Goal: Task Accomplishment & Management: Manage account settings

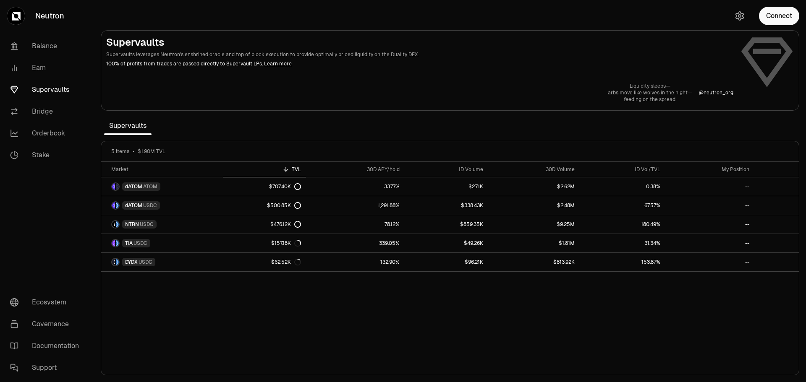
click at [771, 22] on button "Connect" at bounding box center [779, 16] width 40 height 18
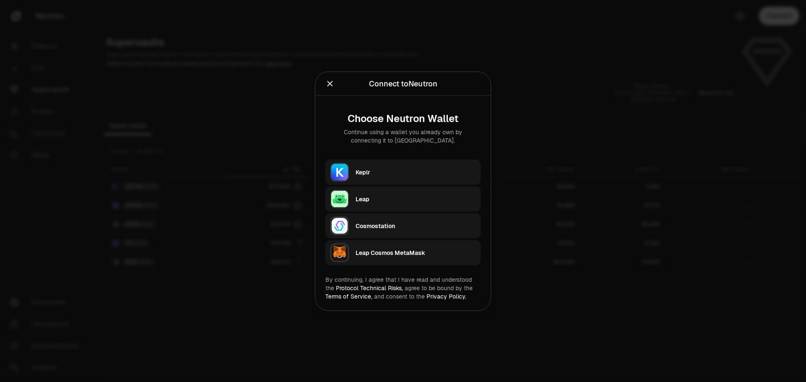
click at [359, 195] on div "Leap" at bounding box center [416, 199] width 120 height 8
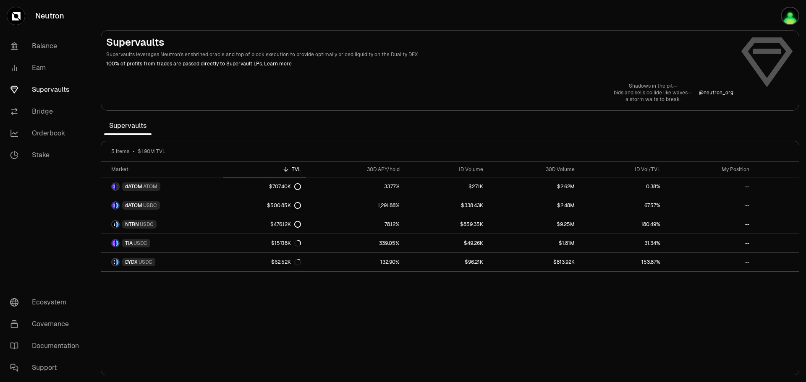
click at [792, 18] on img "button" at bounding box center [790, 16] width 17 height 17
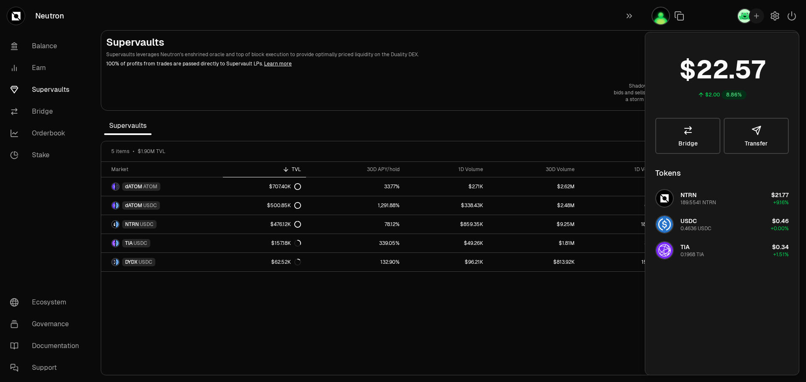
click at [790, 15] on icon "button" at bounding box center [792, 16] width 10 height 10
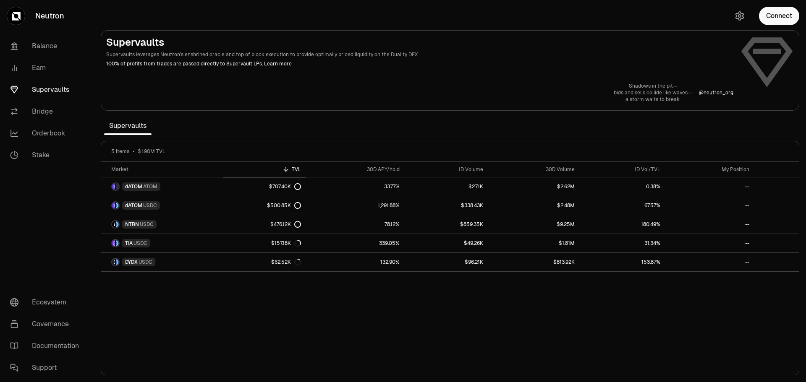
click at [790, 15] on button "Connect" at bounding box center [779, 16] width 40 height 18
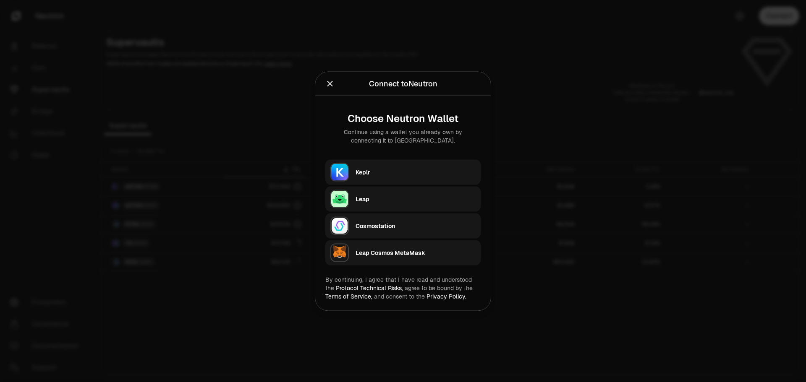
click at [686, 68] on div at bounding box center [403, 191] width 806 height 382
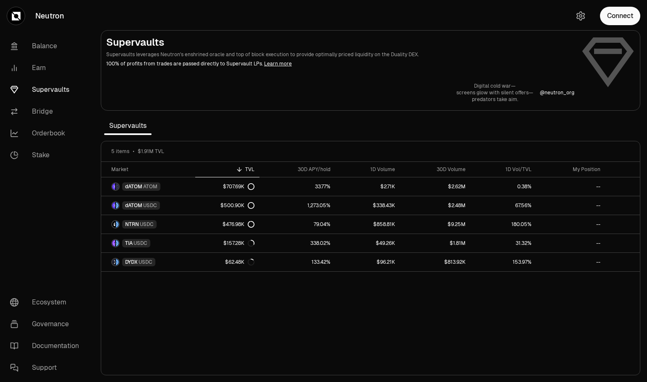
click at [632, 16] on button "Connect" at bounding box center [620, 16] width 40 height 18
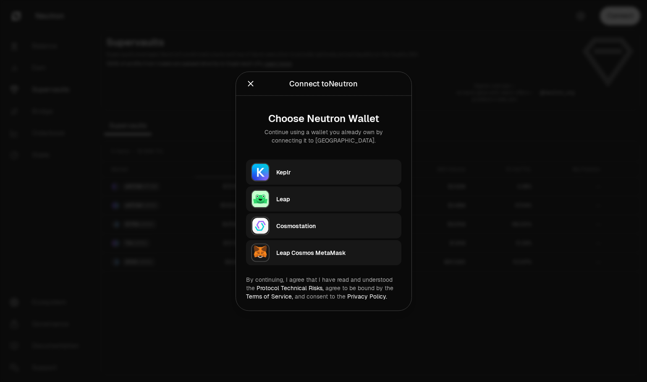
click at [270, 170] on button "Keplr" at bounding box center [323, 172] width 155 height 25
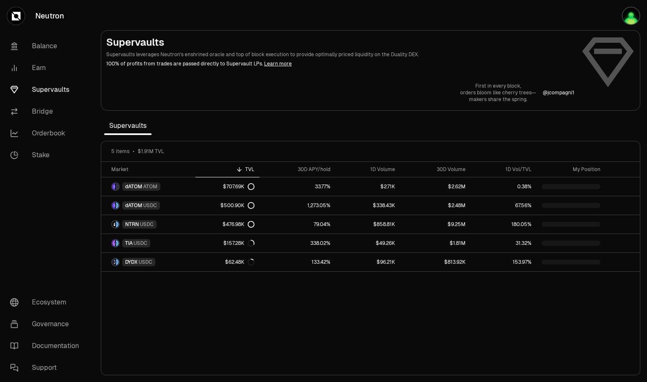
click at [48, 110] on link "Bridge" at bounding box center [46, 112] width 87 height 22
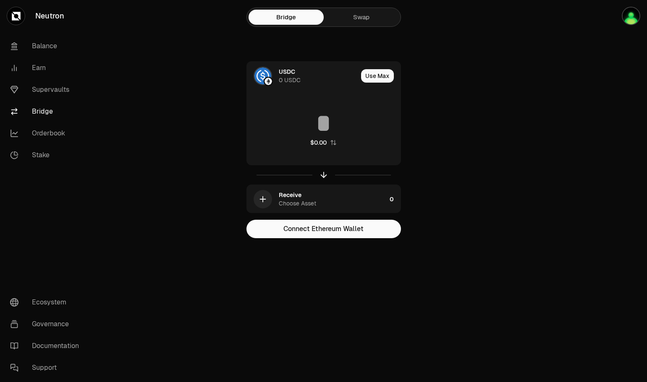
click at [48, 88] on link "Supervaults" at bounding box center [46, 90] width 87 height 22
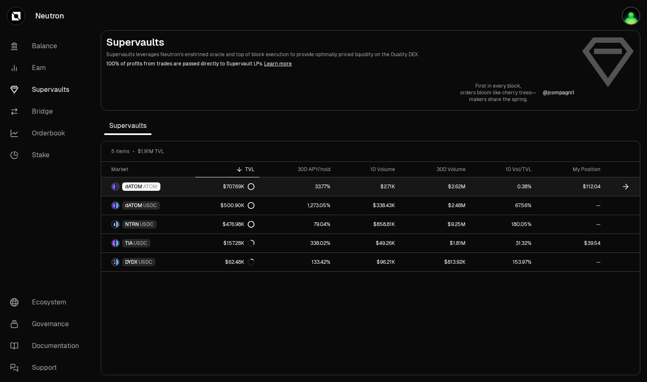
click at [291, 187] on link "33.77%" at bounding box center [297, 187] width 76 height 18
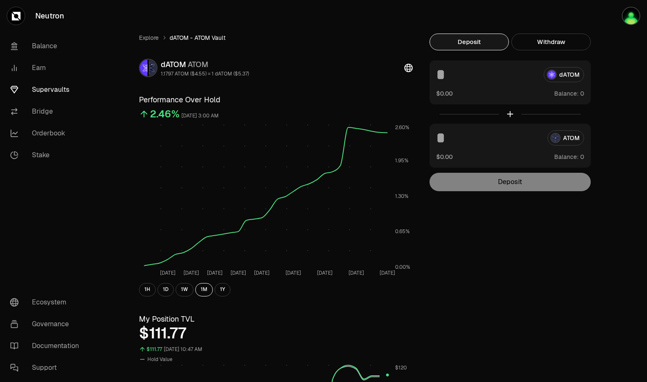
click at [538, 41] on button "Withdraw" at bounding box center [550, 42] width 79 height 17
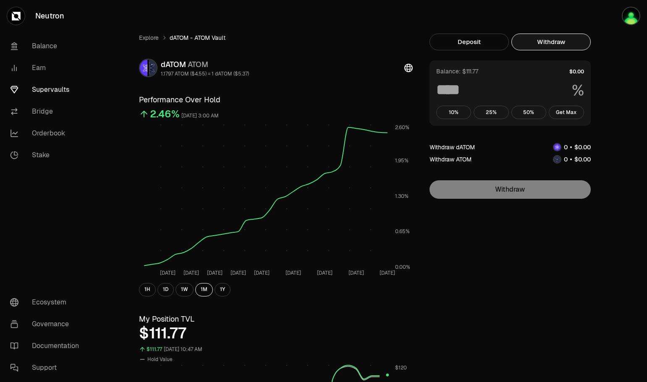
click at [573, 112] on button "Get Max" at bounding box center [566, 112] width 35 height 13
type input "***"
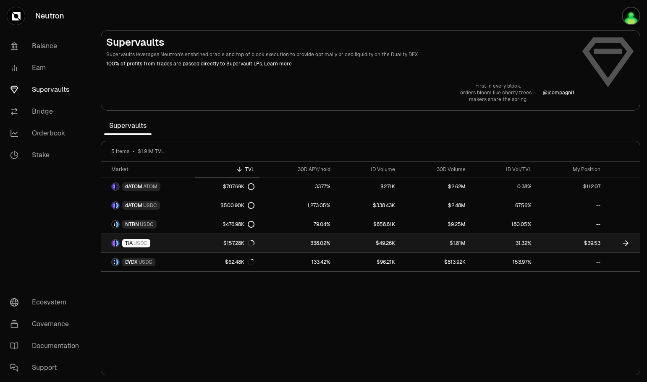
click at [271, 244] on link "338.02%" at bounding box center [297, 243] width 76 height 18
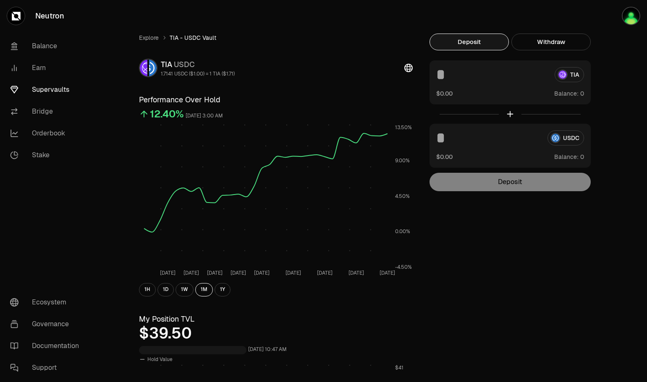
click at [561, 42] on button "Withdraw" at bounding box center [550, 42] width 79 height 17
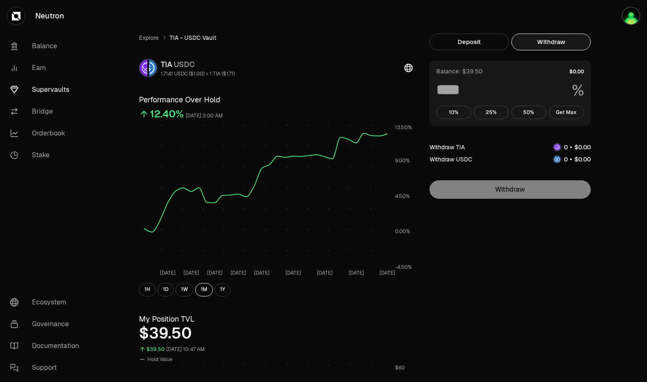
click at [568, 111] on button "Get Max" at bounding box center [566, 112] width 35 height 13
type input "***"
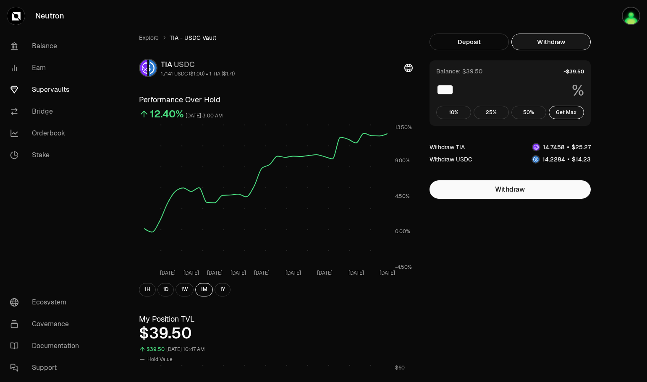
click at [48, 86] on link "Supervaults" at bounding box center [46, 90] width 87 height 22
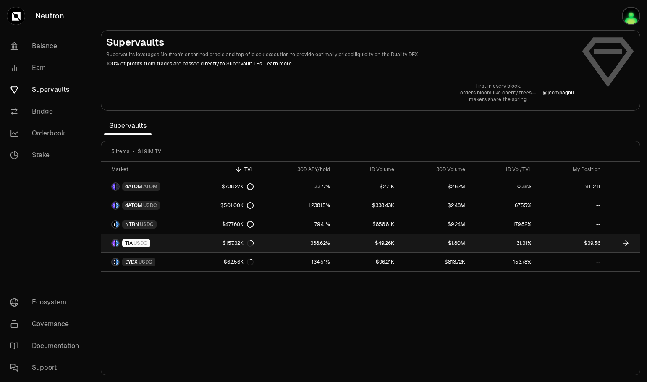
click at [267, 244] on link "338.62%" at bounding box center [297, 243] width 76 height 18
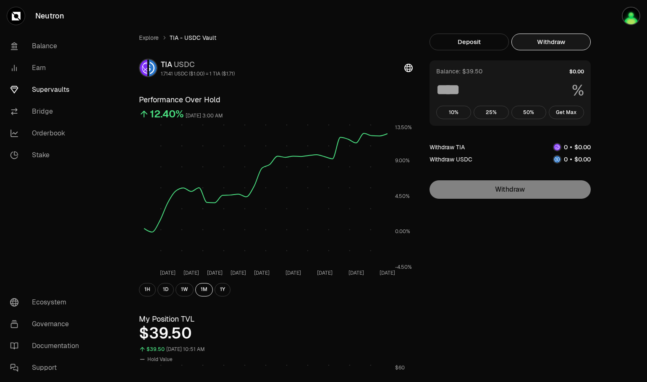
click at [554, 41] on button "Withdraw" at bounding box center [550, 42] width 79 height 17
click at [571, 112] on button "Get Max" at bounding box center [566, 112] width 35 height 13
type input "***"
